Goal: Task Accomplishment & Management: Manage account settings

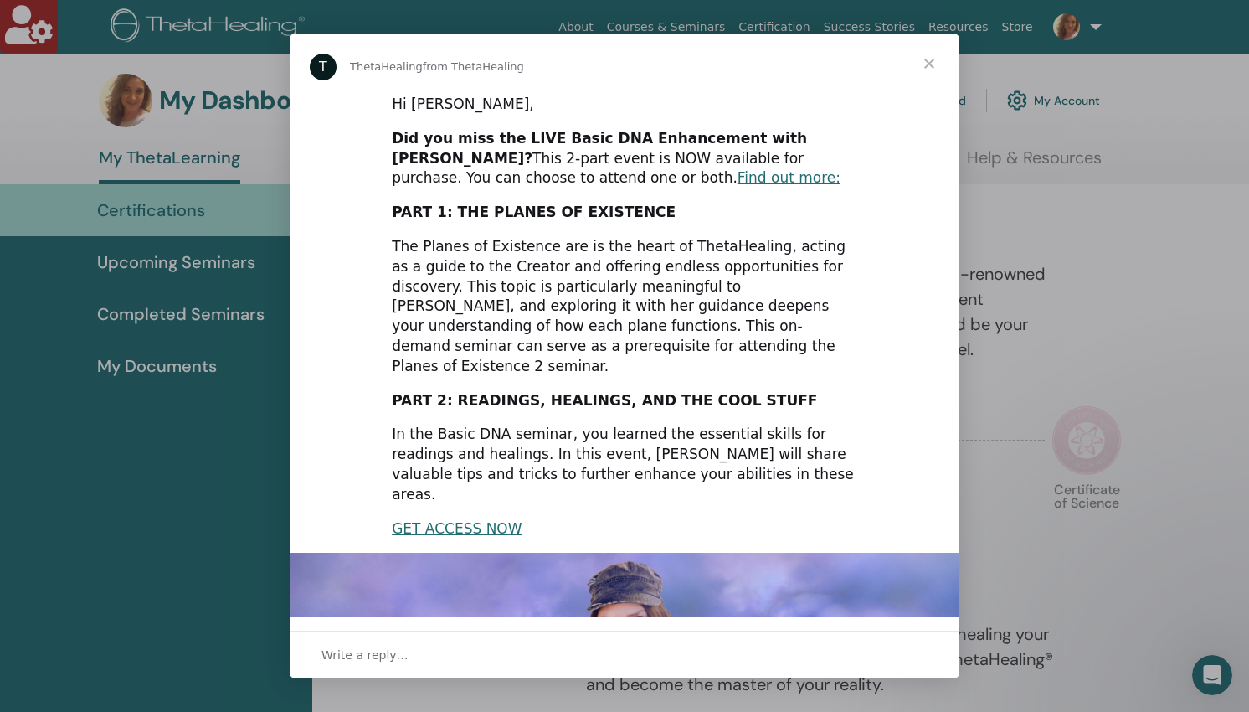
click at [931, 63] on span "Close" at bounding box center [929, 63] width 60 height 60
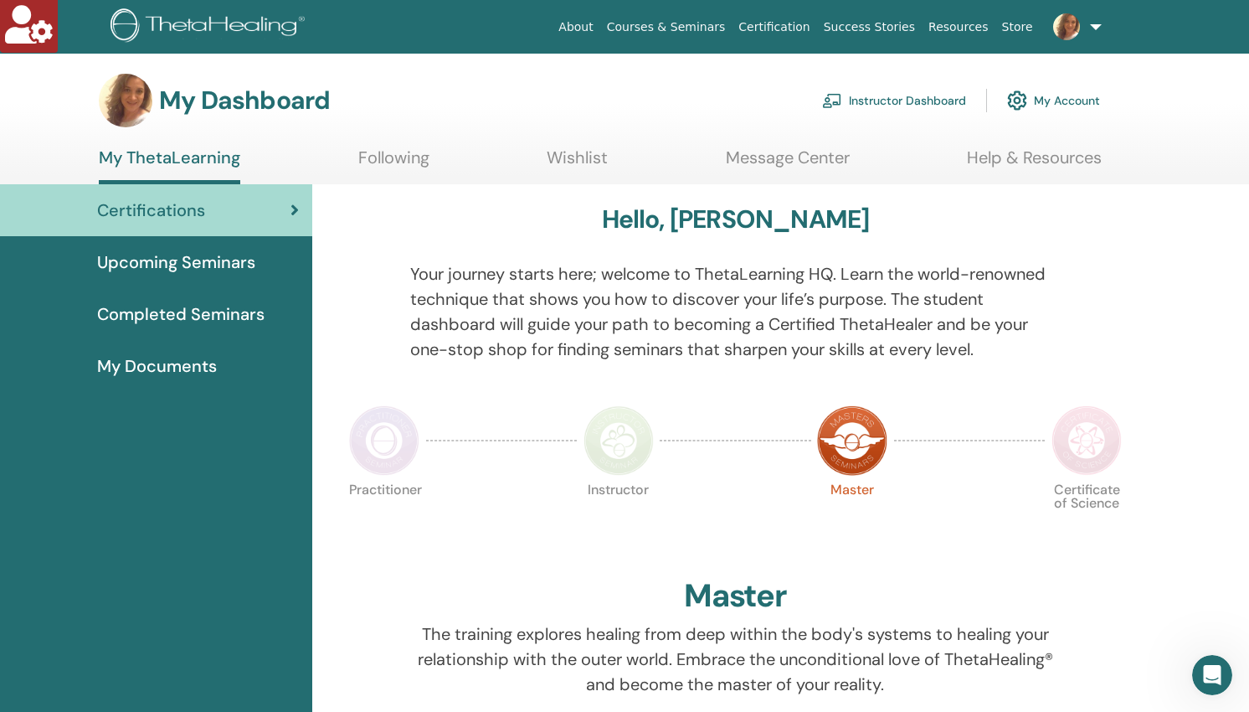
click at [880, 102] on link "Instructor Dashboard" at bounding box center [894, 100] width 144 height 37
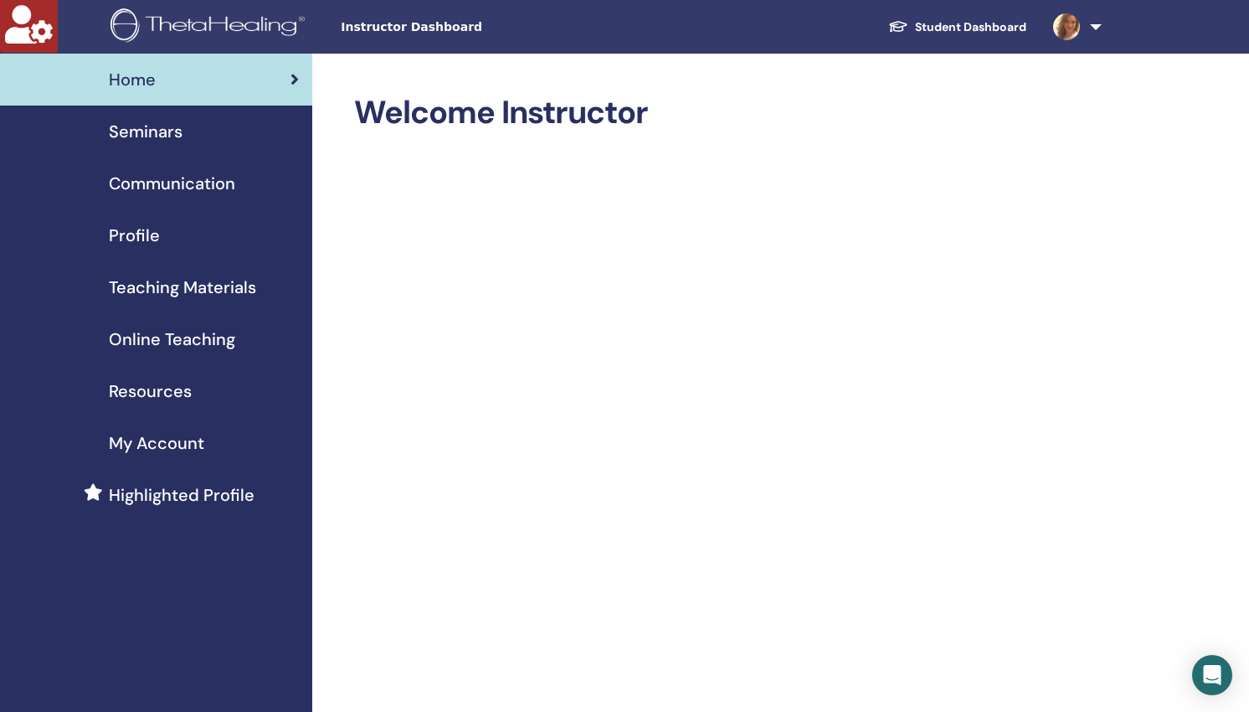
click at [142, 129] on span "Seminars" at bounding box center [146, 131] width 74 height 25
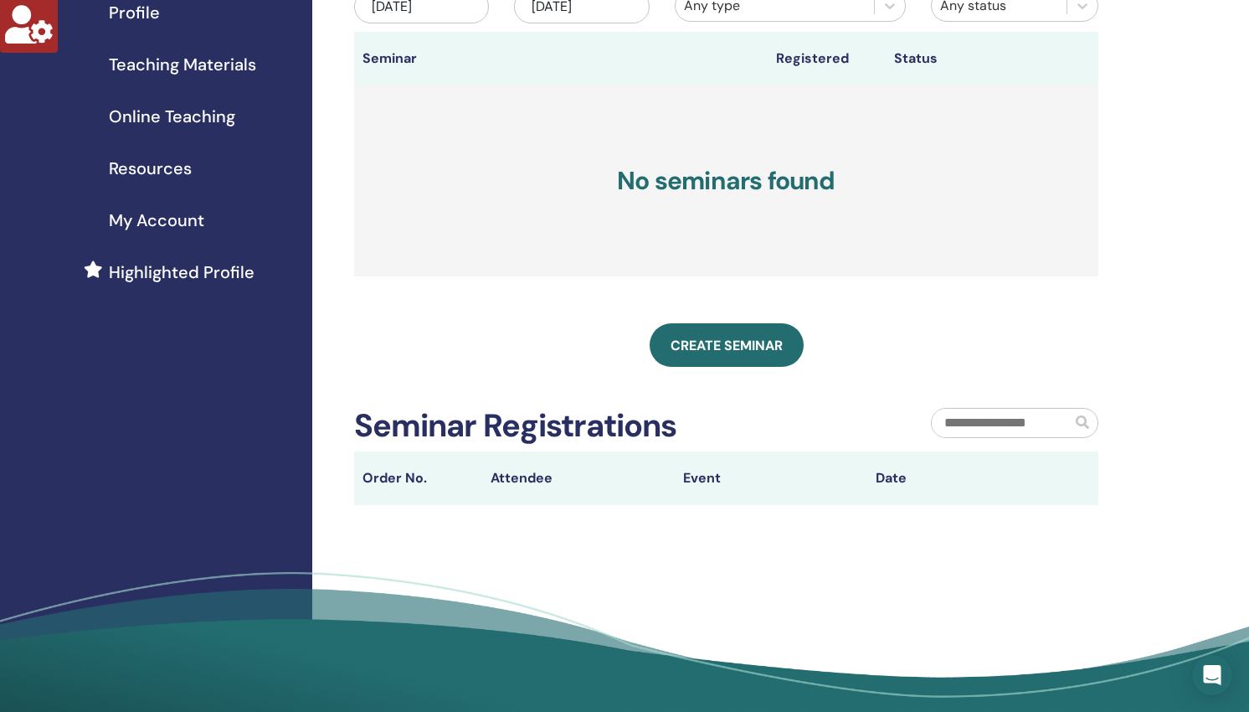
scroll to position [270, 0]
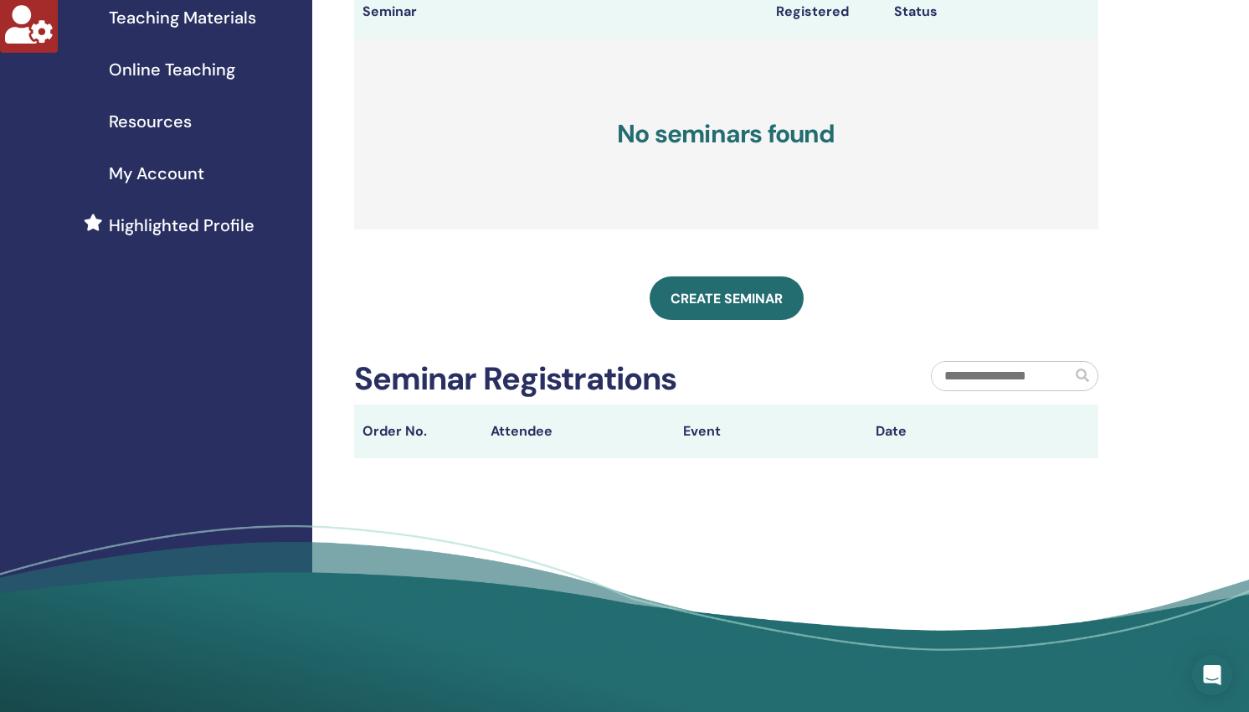
click at [964, 377] on input "text" at bounding box center [1002, 376] width 140 height 28
type input "*"
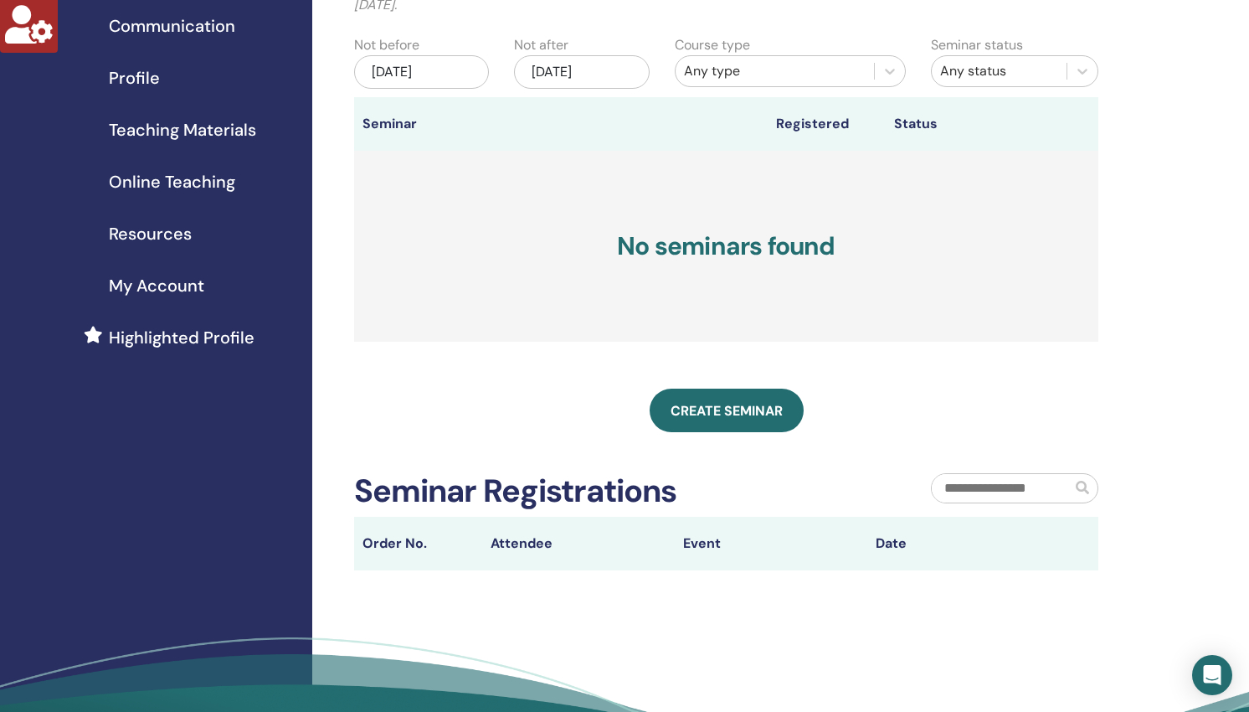
scroll to position [60, 0]
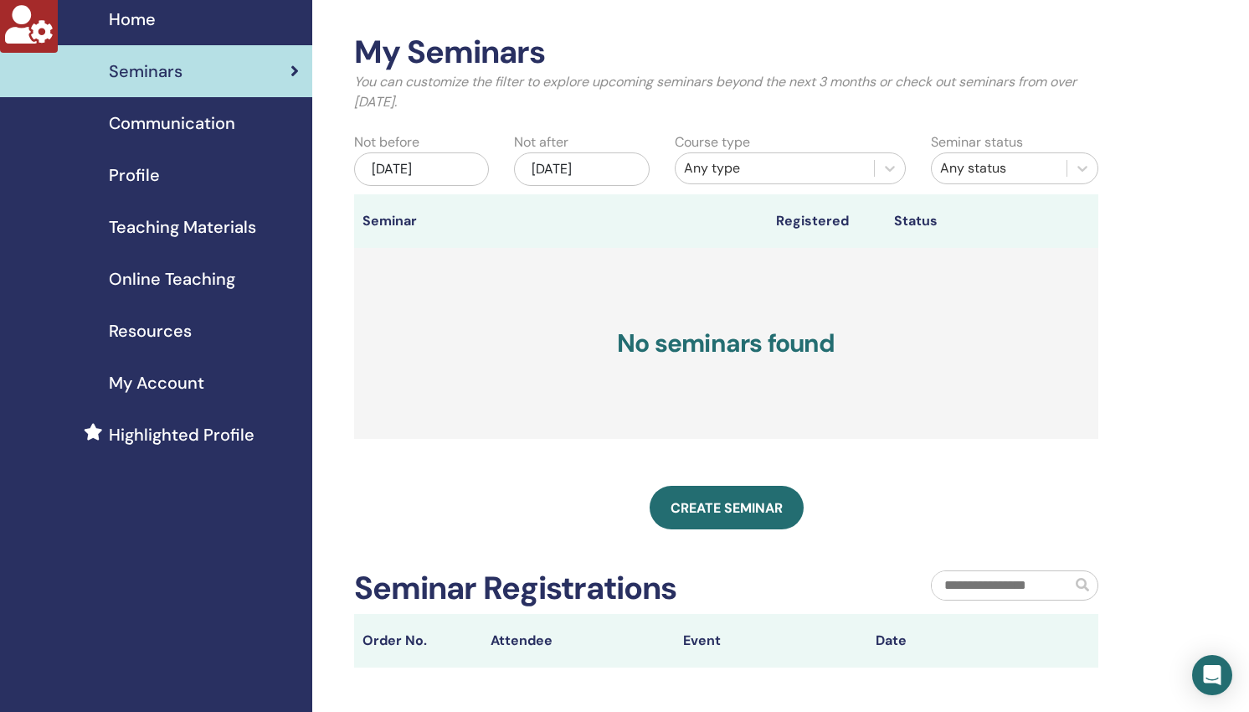
click at [197, 126] on span "Communication" at bounding box center [172, 123] width 126 height 25
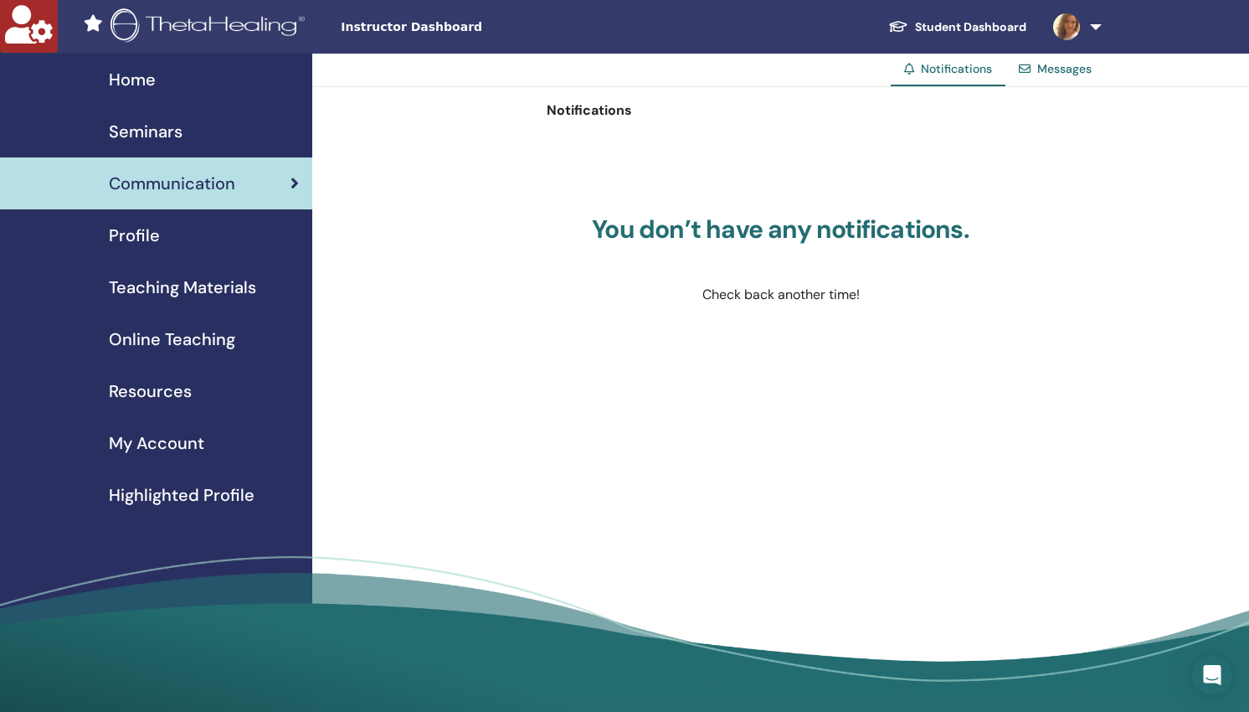
click at [134, 226] on span "Profile" at bounding box center [134, 235] width 51 height 25
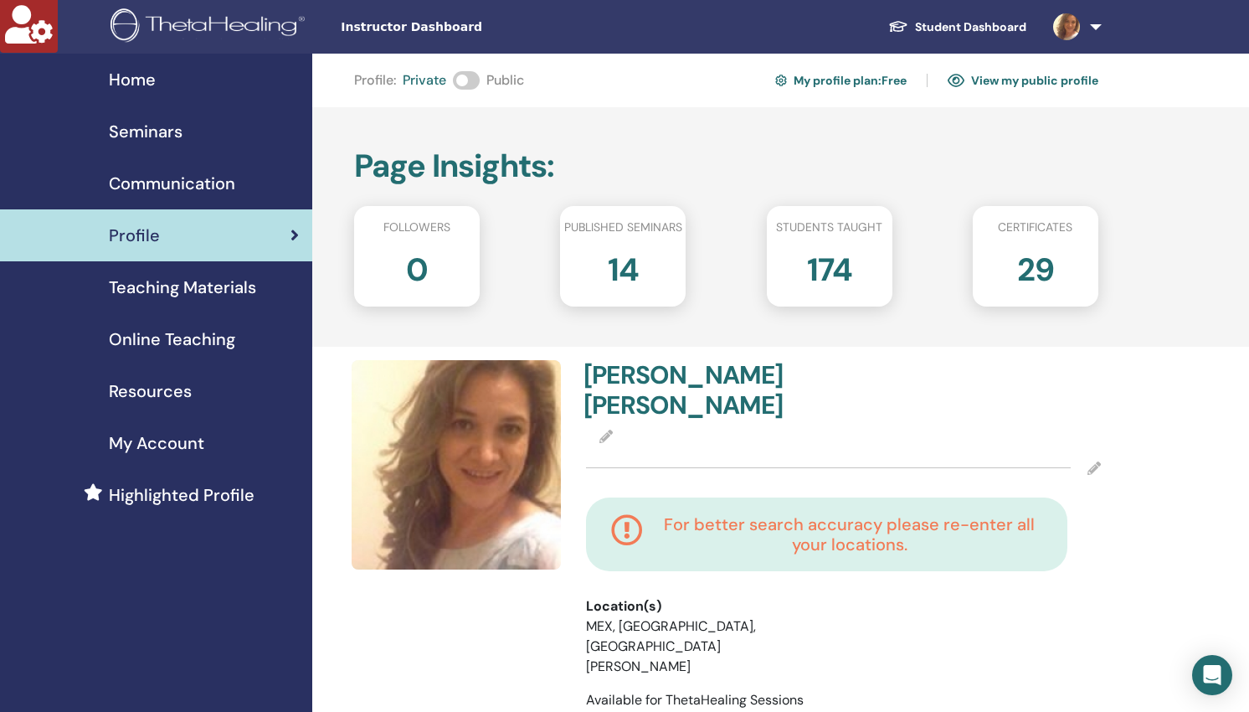
drag, startPoint x: 747, startPoint y: 595, endPoint x: 681, endPoint y: 590, distance: 66.3
click at [677, 616] on li "MEX, [GEOGRAPHIC_DATA], [GEOGRAPHIC_DATA][PERSON_NAME]" at bounding box center [686, 646] width 200 height 60
drag, startPoint x: 767, startPoint y: 589, endPoint x: 766, endPoint y: 578, distance: 11.8
click at [665, 616] on li "MEX, [GEOGRAPHIC_DATA], [GEOGRAPHIC_DATA][PERSON_NAME]" at bounding box center [686, 646] width 200 height 60
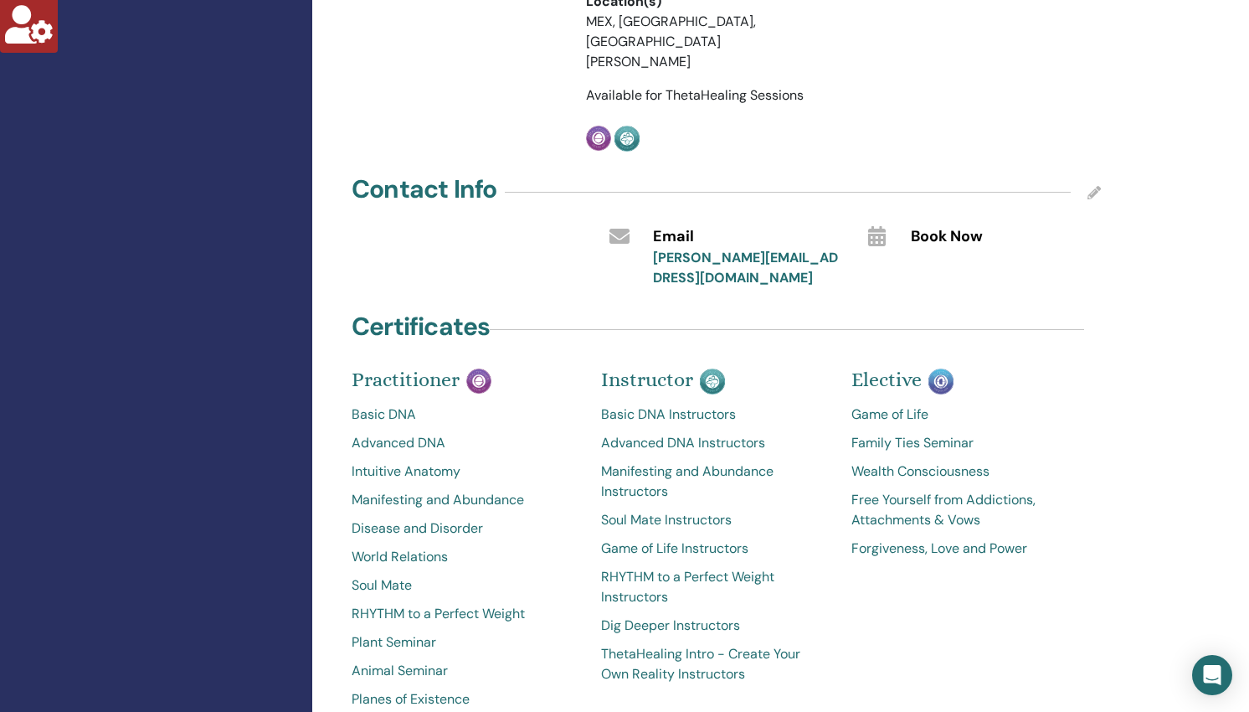
scroll to position [432, 0]
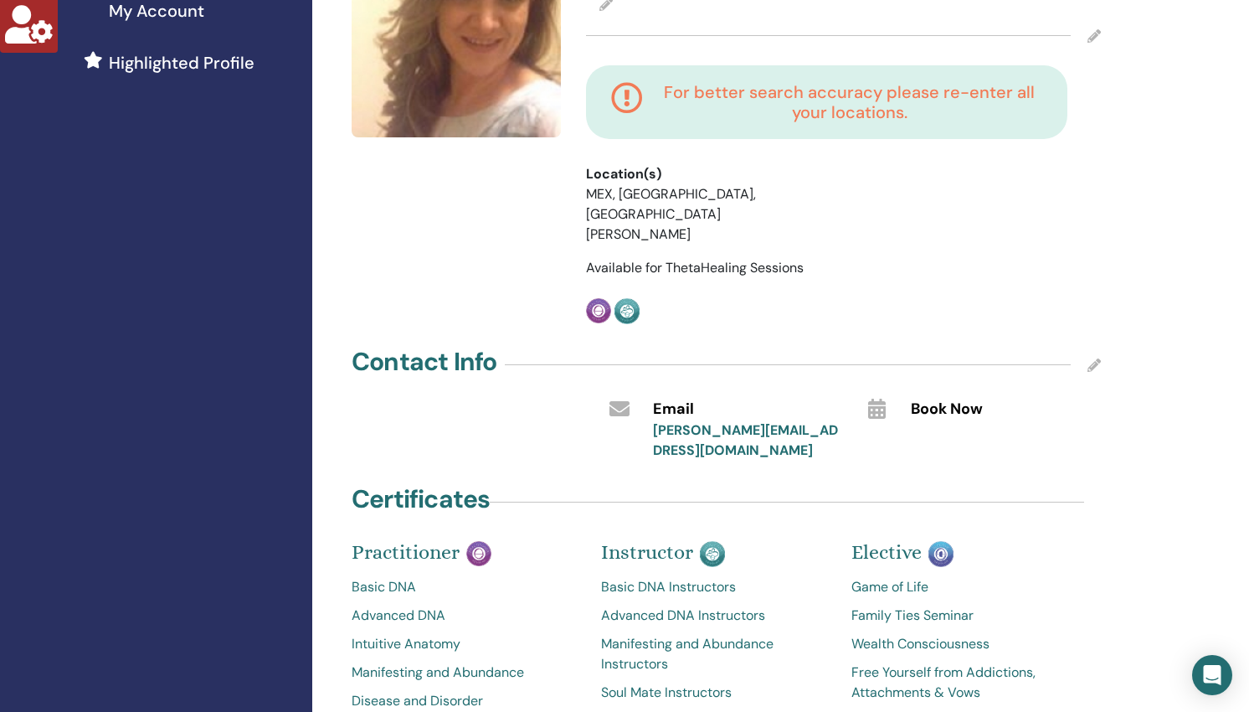
click at [820, 420] on div "[PERSON_NAME][EMAIL_ADDRESS][DOMAIN_NAME]" at bounding box center [748, 440] width 190 height 40
drag, startPoint x: 772, startPoint y: 161, endPoint x: 597, endPoint y: 163, distance: 175.0
click at [597, 184] on li "MEX, [GEOGRAPHIC_DATA], [GEOGRAPHIC_DATA][PERSON_NAME]" at bounding box center [686, 214] width 200 height 60
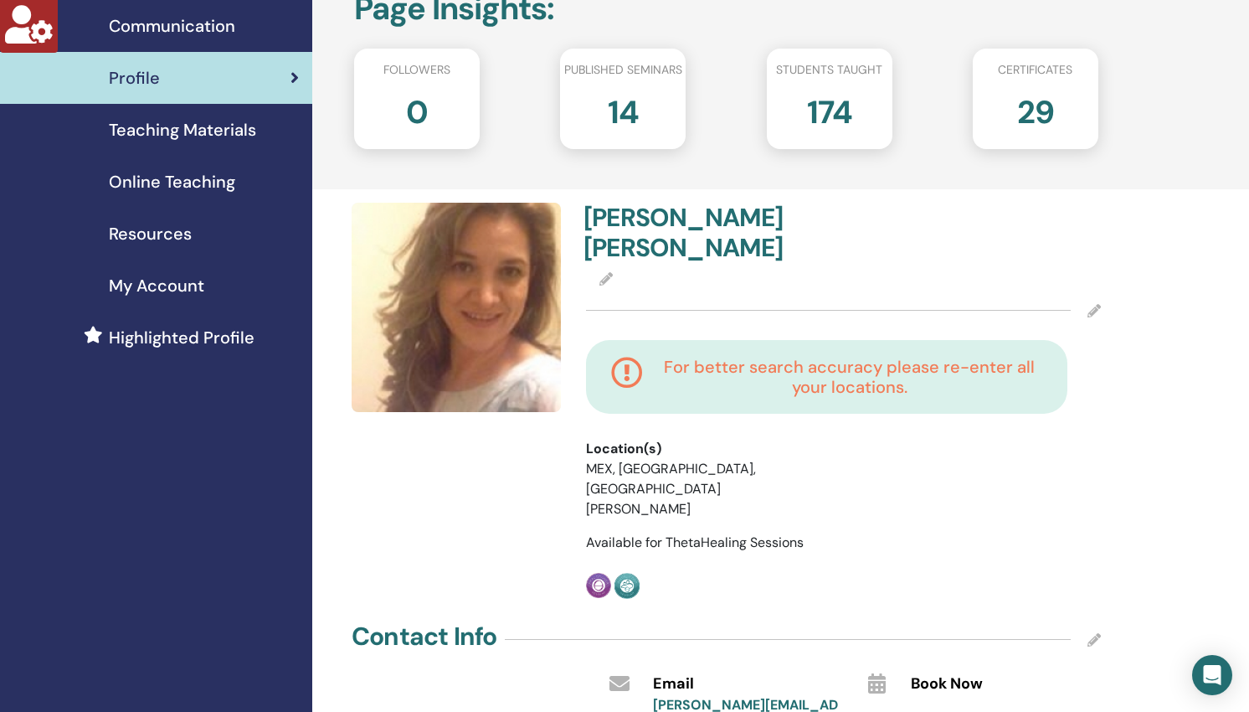
scroll to position [0, 0]
